Goal: Task Accomplishment & Management: Use online tool/utility

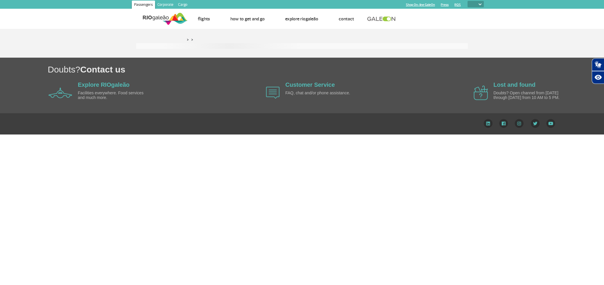
select select
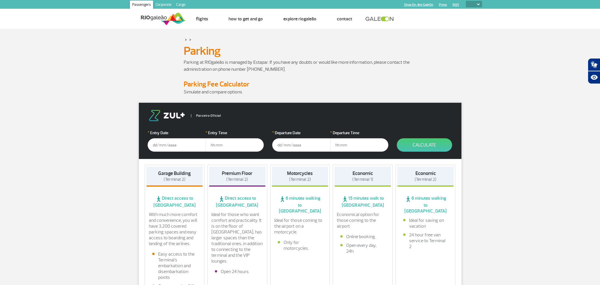
click at [171, 146] on input "text" at bounding box center [176, 144] width 58 height 13
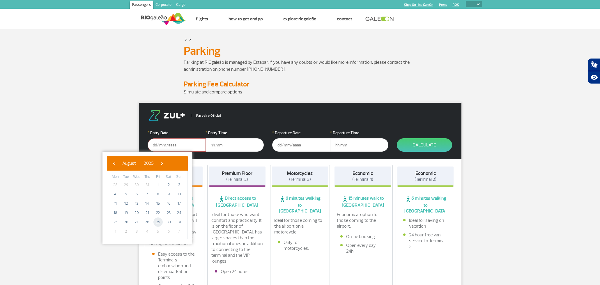
click at [159, 222] on span "29" at bounding box center [157, 221] width 9 height 9
type input "[DATE]"
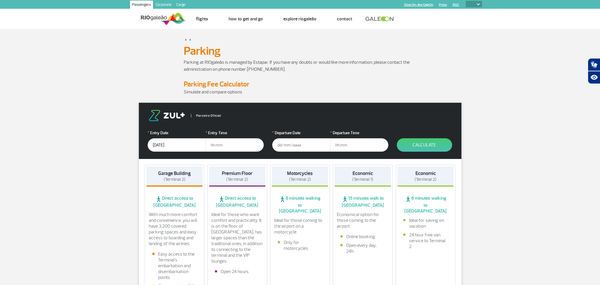
click at [227, 146] on input "text" at bounding box center [234, 144] width 58 height 13
type input "04:00"
click at [283, 145] on input "text" at bounding box center [301, 144] width 58 height 13
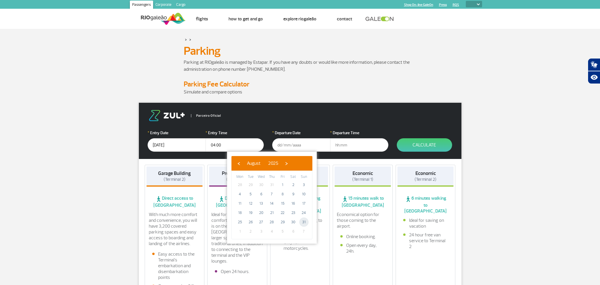
click at [304, 221] on span "31" at bounding box center [303, 221] width 9 height 9
type input "[DATE]"
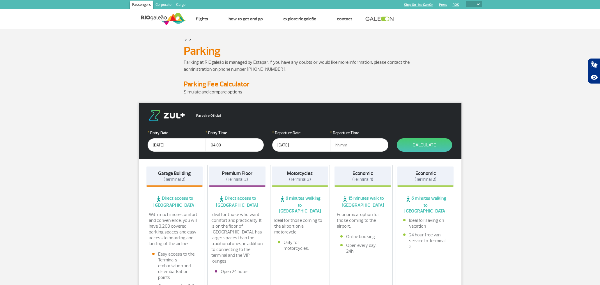
click at [342, 148] on input "text" at bounding box center [359, 144] width 58 height 13
type input "07:00"
click at [416, 143] on button "Calculate" at bounding box center [423, 144] width 55 height 13
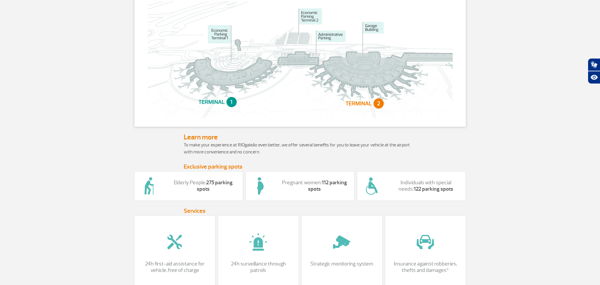
scroll to position [334, 0]
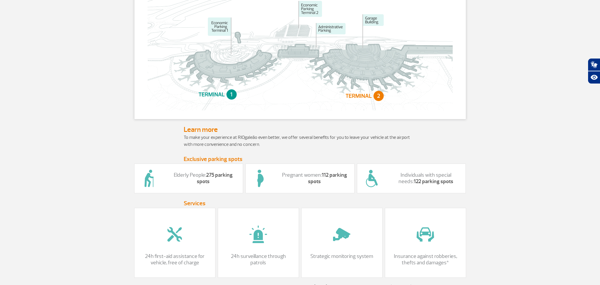
click at [209, 173] on p "Elderly People: 275 parking spots" at bounding box center [203, 178] width 68 height 13
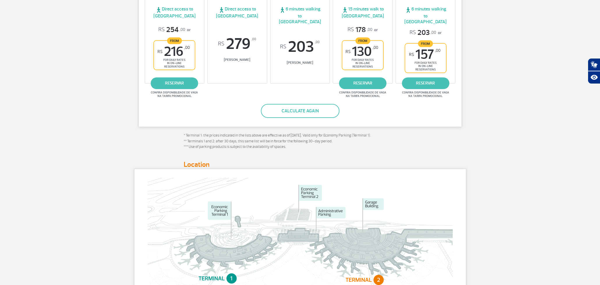
scroll to position [141, 0]
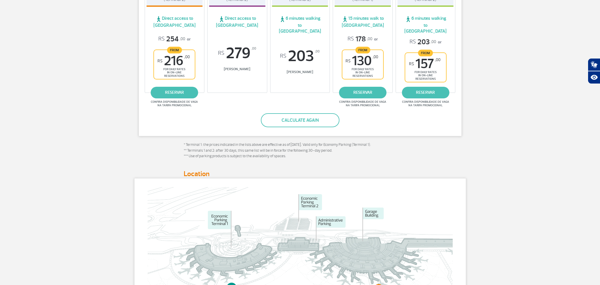
click at [301, 215] on img at bounding box center [299, 245] width 305 height 116
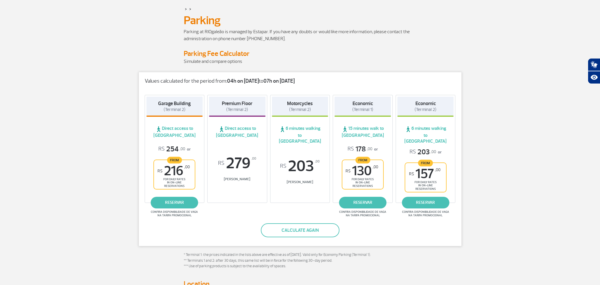
scroll to position [0, 0]
